Goal: Navigation & Orientation: Find specific page/section

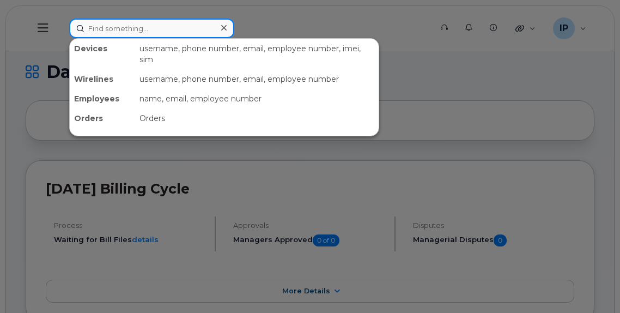
click at [100, 29] on input at bounding box center [151, 29] width 165 height 20
paste input "780-993-9272"
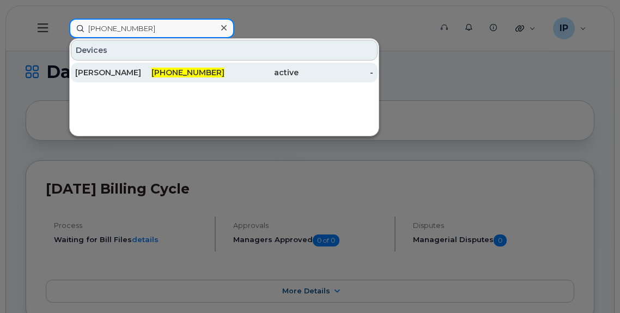
type input "780-993-9272"
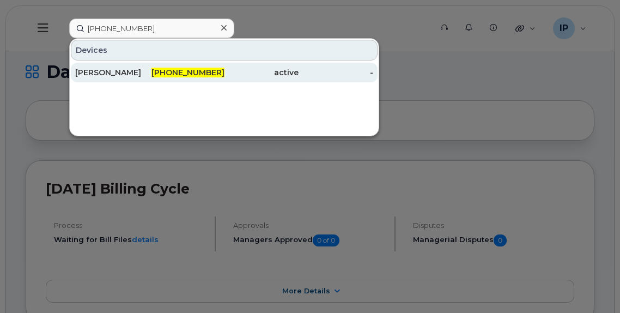
click at [192, 72] on span "780-993-9272" at bounding box center [187, 73] width 73 height 10
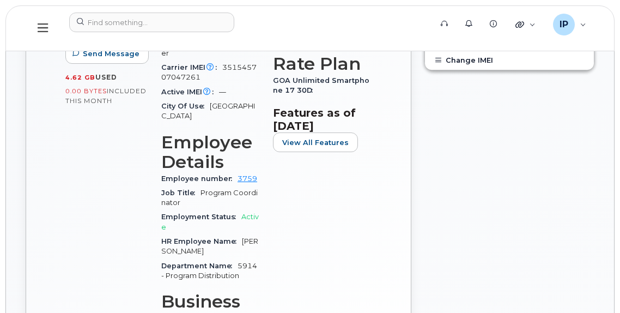
scroll to position [545, 0]
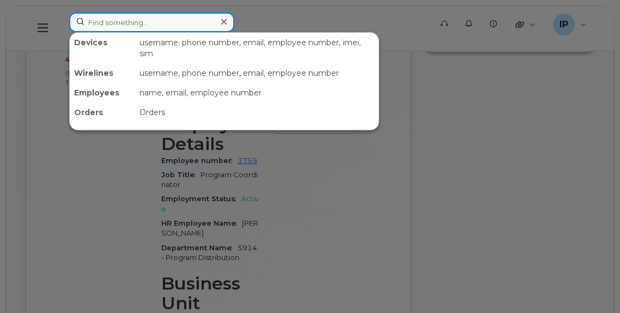
click at [161, 27] on input at bounding box center [151, 23] width 165 height 20
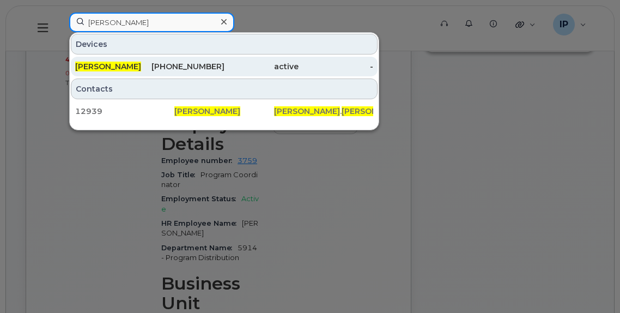
type input "[PERSON_NAME]"
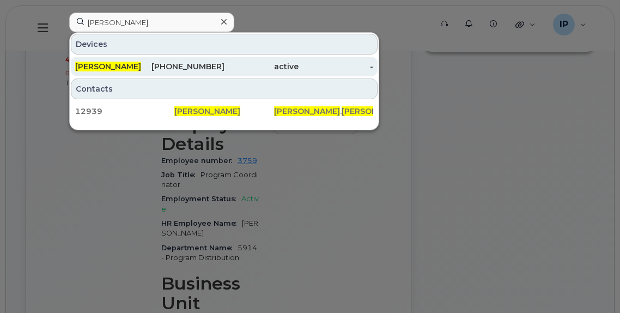
click at [210, 70] on div "[PHONE_NUMBER]" at bounding box center [187, 66] width 75 height 11
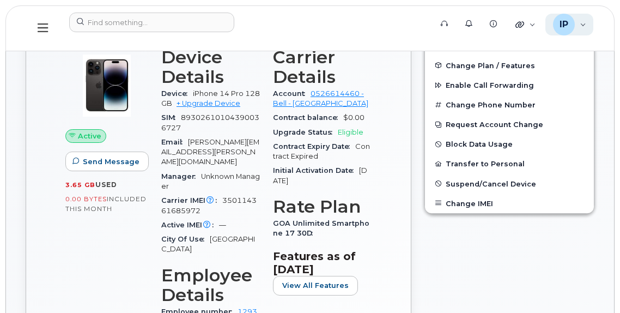
scroll to position [163, 0]
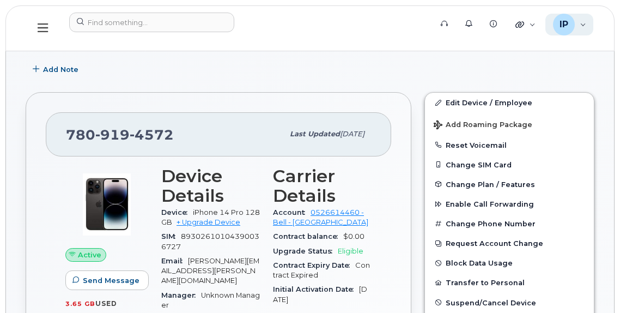
click at [581, 25] on div "IP Ian Pitt Wireless Admin" at bounding box center [569, 25] width 48 height 22
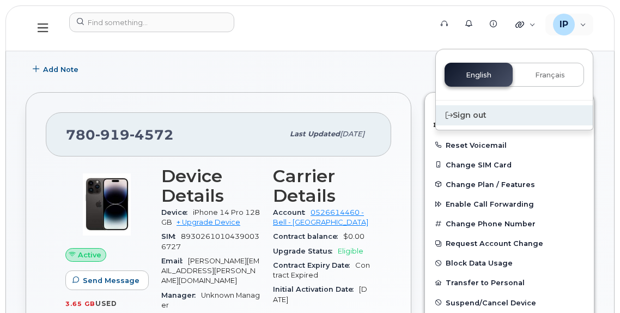
click at [475, 112] on div "Sign out" at bounding box center [514, 115] width 157 height 20
